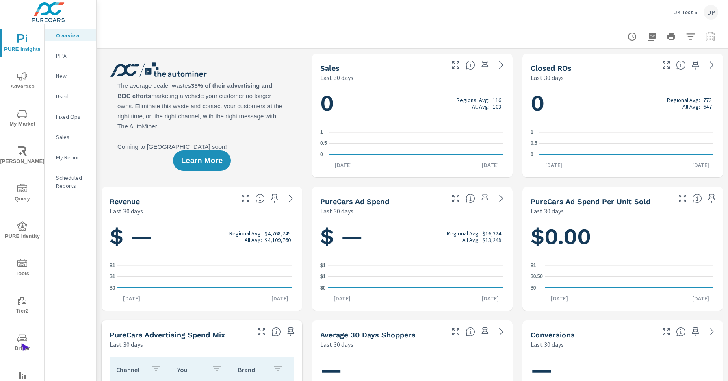
click at [21, 343] on span "Driver" at bounding box center [22, 343] width 39 height 20
